Goal: Transaction & Acquisition: Purchase product/service

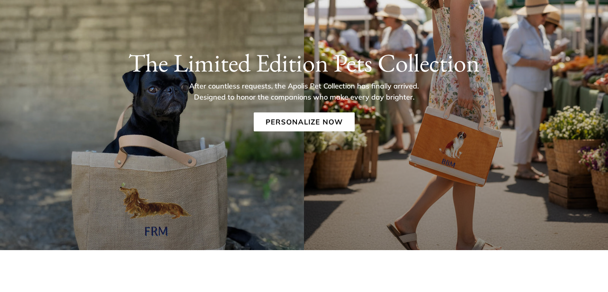
drag, startPoint x: 605, startPoint y: 27, endPoint x: 603, endPoint y: 38, distance: 11.2
click at [602, 38] on html "Add $150 for USA FREE SHIPPING! Help Center Text Us Email Us *** *** *** *** **…" at bounding box center [304, 146] width 608 height 292
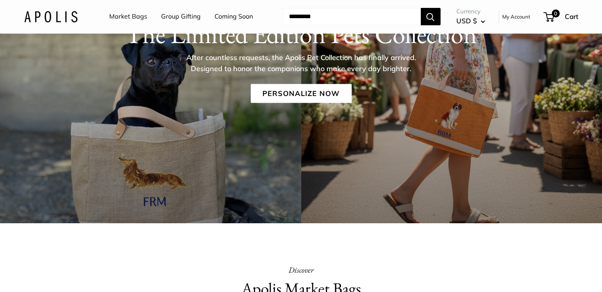
scroll to position [128, 0]
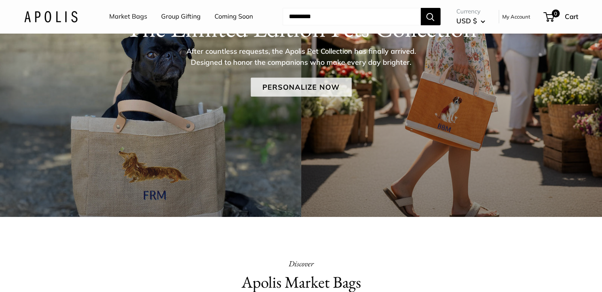
click at [297, 85] on link "Personalize Now" at bounding box center [301, 87] width 101 height 19
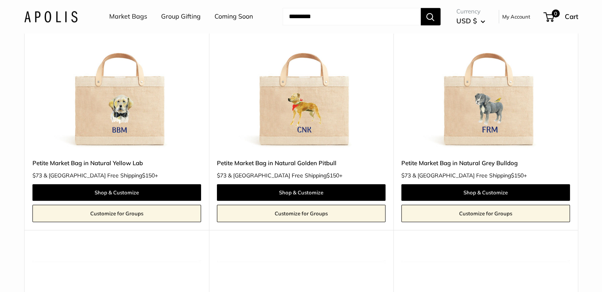
scroll to position [443, 0]
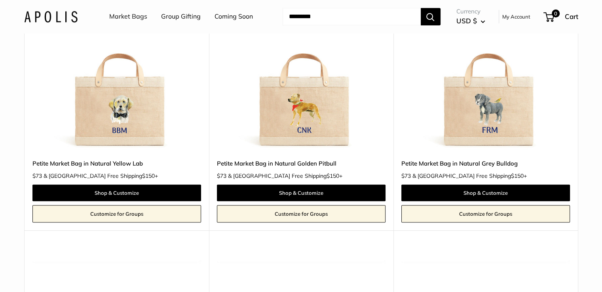
click at [0, 0] on img at bounding box center [0, 0] width 0 height 0
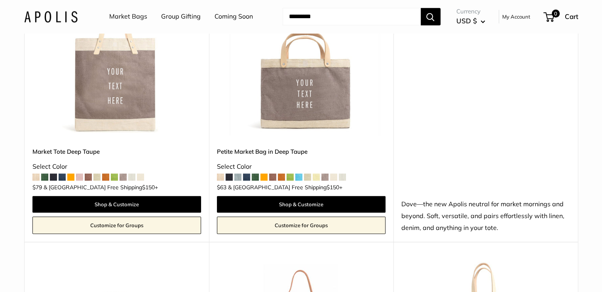
scroll to position [3831, 0]
